Goal: Check status: Check status

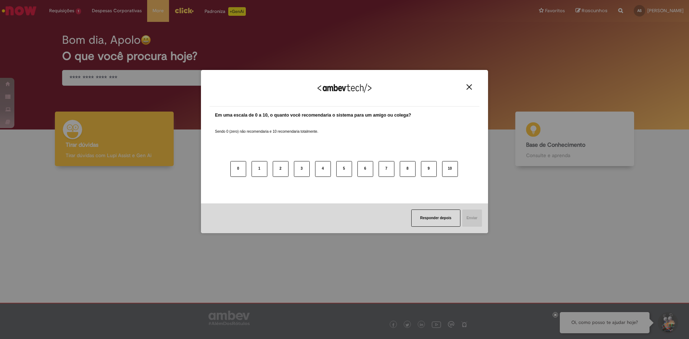
click at [471, 86] on img "Close" at bounding box center [469, 86] width 5 height 5
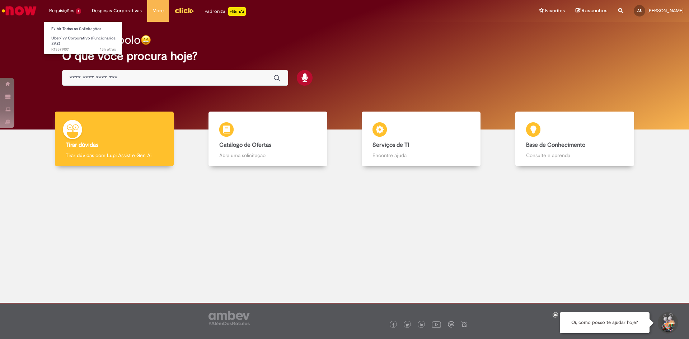
click at [65, 12] on li "Requisições 1 Exibir Todas as Solicitações Uber/ 99 Corporativo (Funcionarios S…" at bounding box center [65, 11] width 43 height 22
click at [69, 37] on span "Uber/ 99 Corporativo (Funcionarios SAZ)" at bounding box center [83, 41] width 64 height 11
click at [72, 39] on span "Uber/ 99 Corporativo (Funcionarios SAZ)" at bounding box center [83, 41] width 64 height 11
click at [65, 8] on li "Requisições 1 Exibir Todas as Solicitações Uber/ 99 Corporativo (Funcionarios S…" at bounding box center [65, 11] width 43 height 22
click at [68, 28] on link "Exibir Todas as Solicitações" at bounding box center [83, 29] width 79 height 8
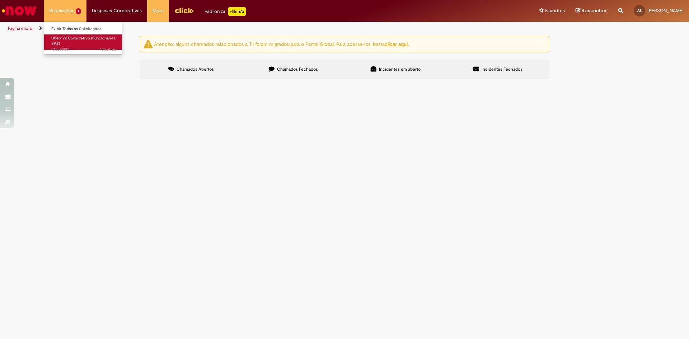
click at [68, 42] on link "Uber/ 99 Corporativo (Funcionarios SAZ) 13h atrás 13 horas atrás R13579001" at bounding box center [83, 41] width 79 height 15
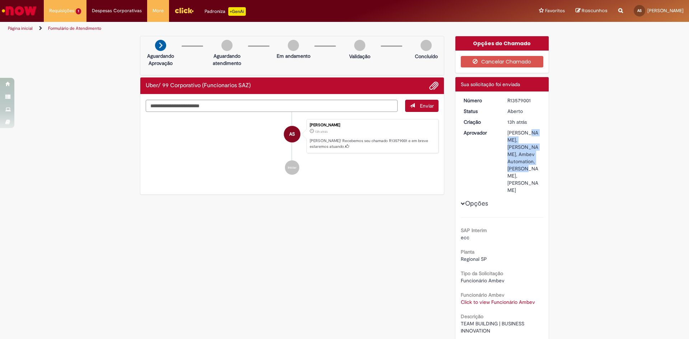
drag, startPoint x: 512, startPoint y: 133, endPoint x: 525, endPoint y: 156, distance: 26.4
click at [523, 154] on div "[PERSON_NAME], [PERSON_NAME], Ambev Automation, [PERSON_NAME], [PERSON_NAME]" at bounding box center [524, 161] width 33 height 65
drag, startPoint x: 526, startPoint y: 161, endPoint x: 525, endPoint y: 200, distance: 38.8
click at [525, 194] on div "[PERSON_NAME], [PERSON_NAME], Ambev Automation, [PERSON_NAME], [PERSON_NAME]" at bounding box center [524, 161] width 33 height 65
